Goal: Task Accomplishment & Management: Manage account settings

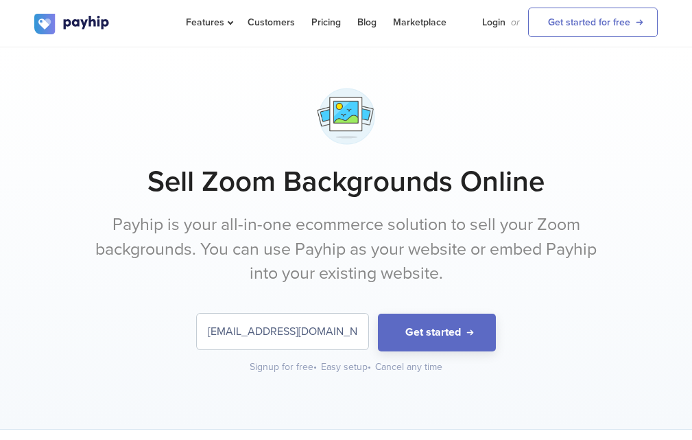
scroll to position [69, 0]
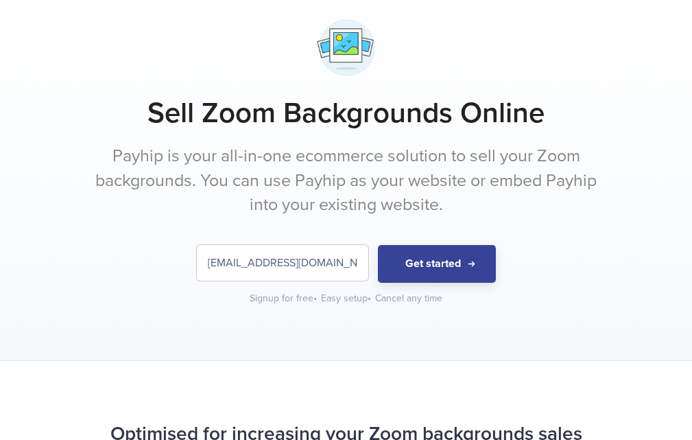
type input "[EMAIL_ADDRESS][DOMAIN_NAME]"
click at [436, 255] on button "Get started" at bounding box center [437, 264] width 118 height 38
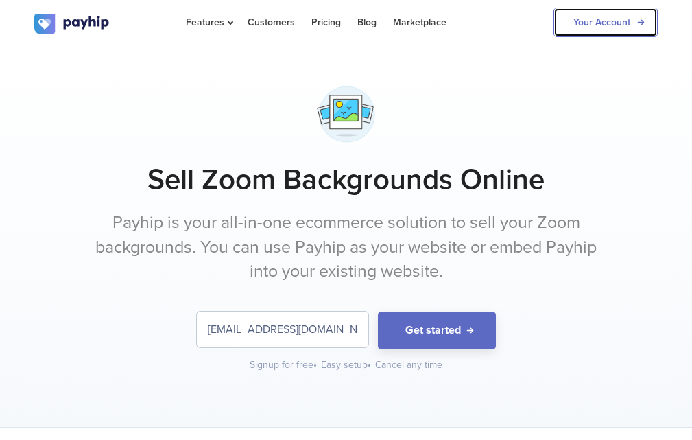
click at [578, 21] on link "Your Account" at bounding box center [606, 22] width 104 height 29
